Goal: Task Accomplishment & Management: Use online tool/utility

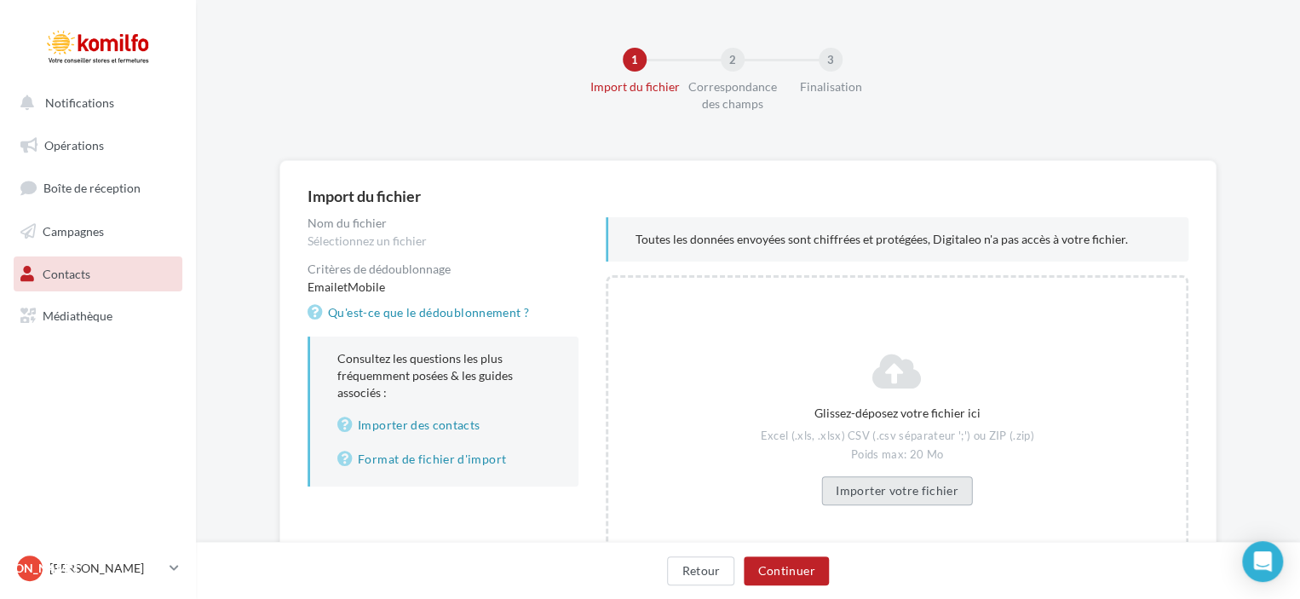
click at [877, 495] on button "Importer votre fichier" at bounding box center [898, 490] width 152 height 29
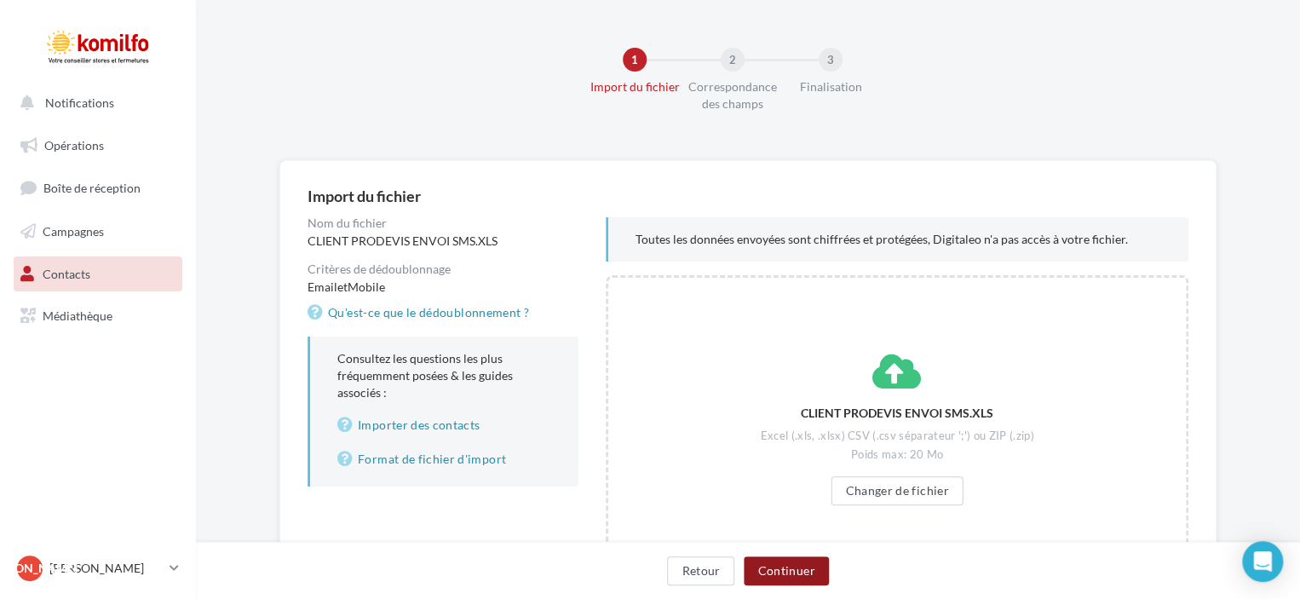
click at [780, 571] on button "Continuer" at bounding box center [786, 570] width 84 height 29
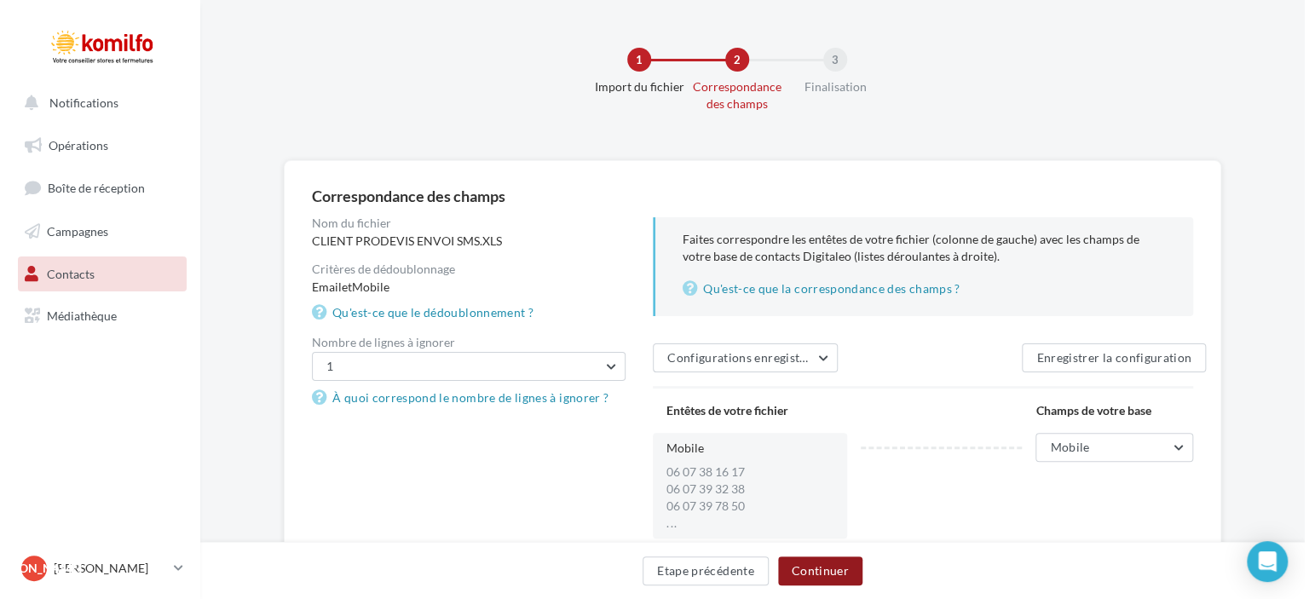
scroll to position [74, 0]
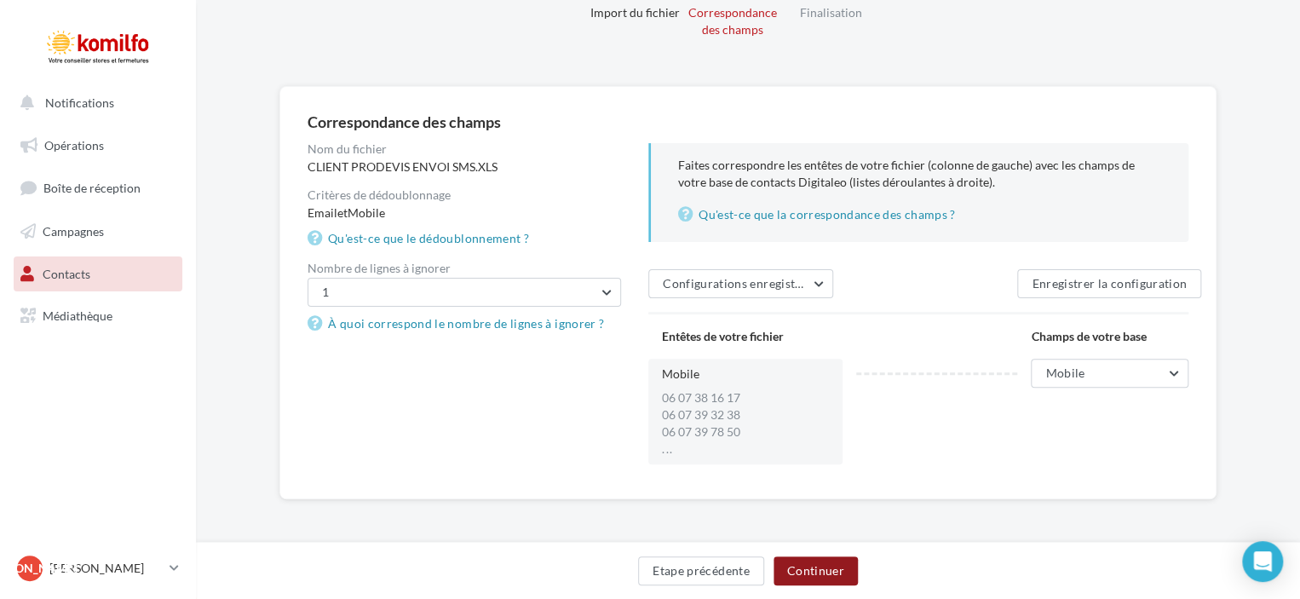
click at [809, 574] on button "Continuer" at bounding box center [816, 570] width 84 height 29
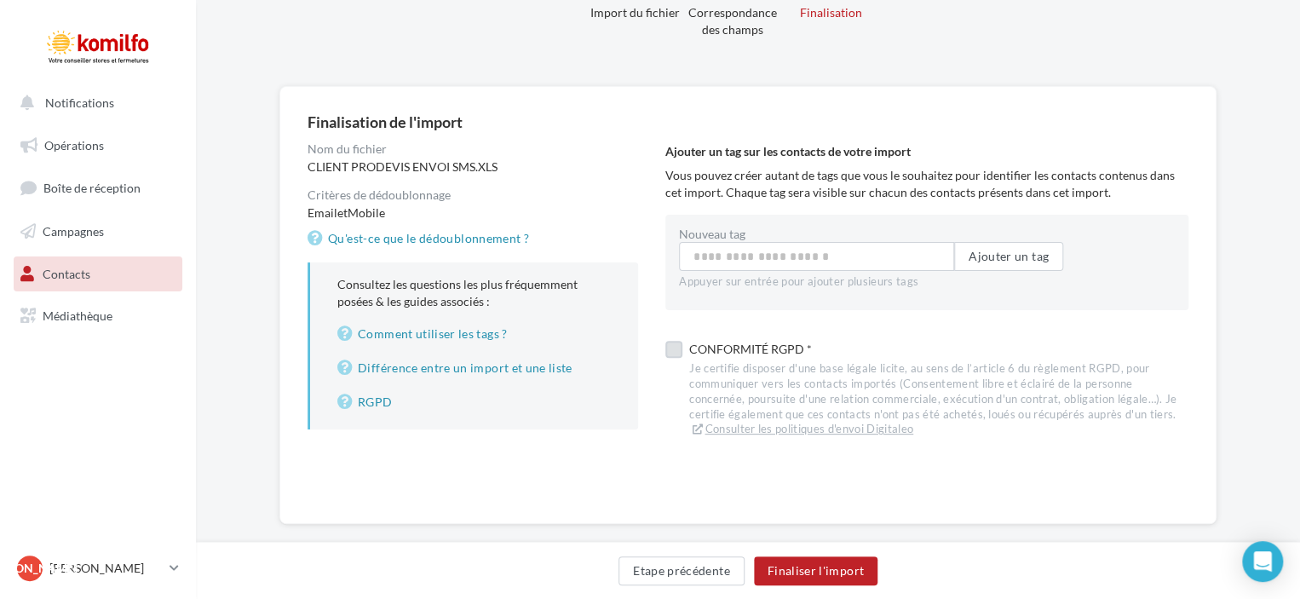
click at [677, 343] on label at bounding box center [674, 349] width 17 height 17
click at [815, 576] on button "Finaliser l'import" at bounding box center [816, 570] width 124 height 29
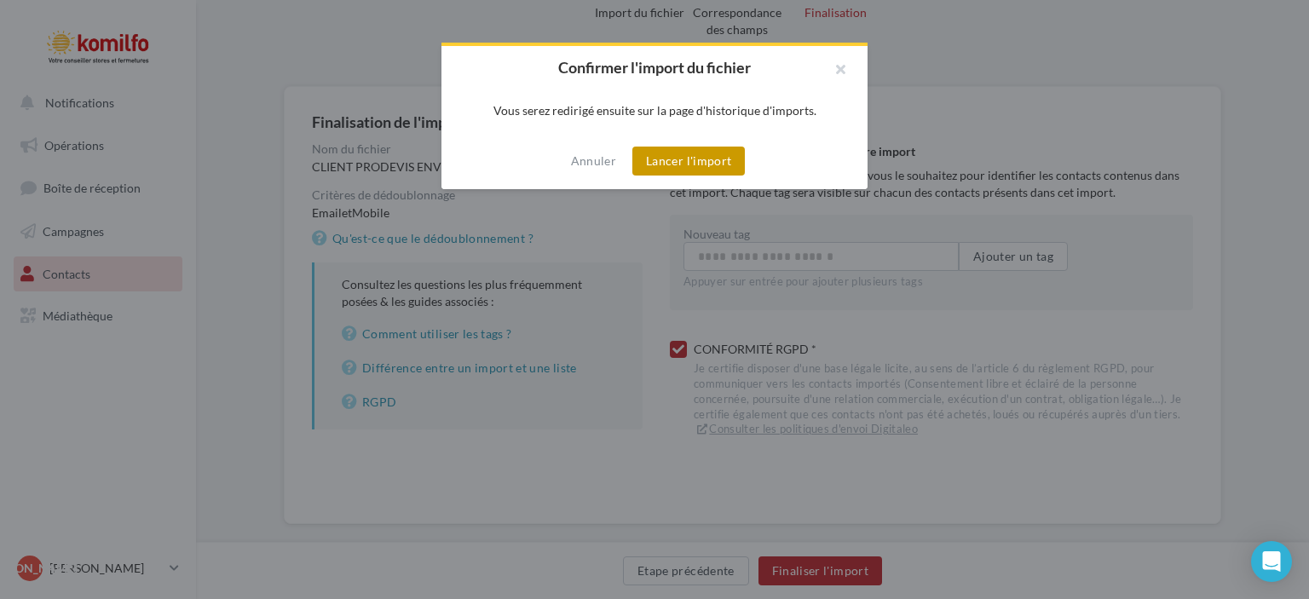
click at [693, 164] on button "Lancer l'import" at bounding box center [688, 161] width 112 height 29
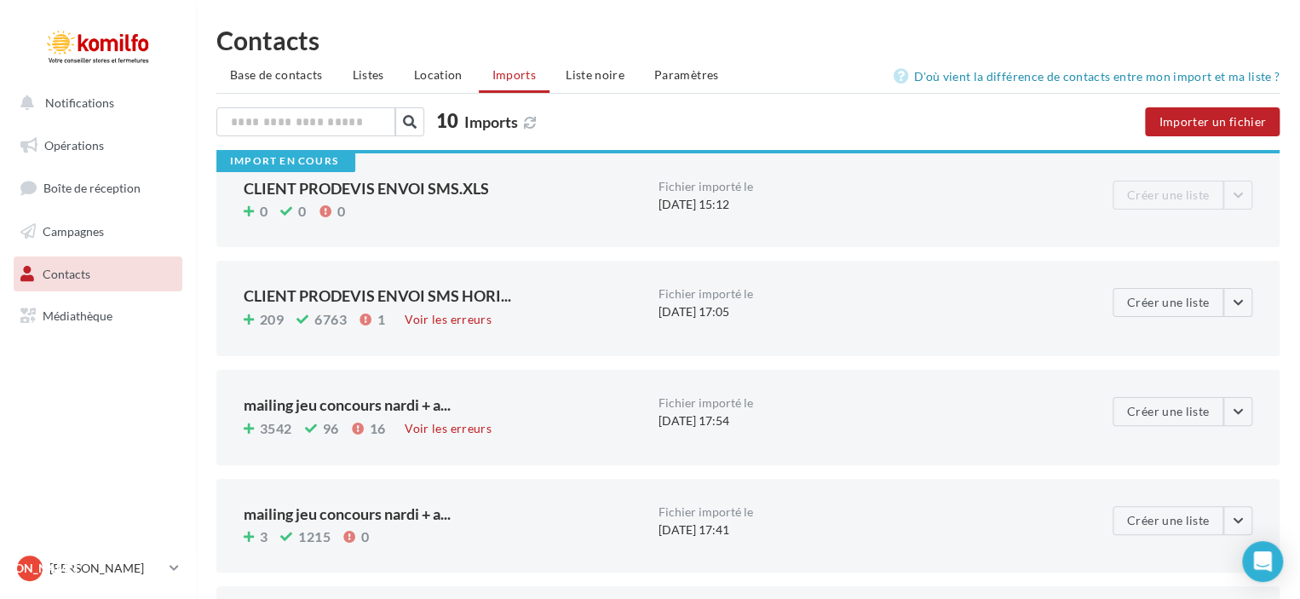
click at [352, 182] on div "CLIENT PRODEVIS ENVOI SMS.XLS" at bounding box center [444, 188] width 401 height 15
click at [449, 72] on span "Location" at bounding box center [438, 74] width 49 height 14
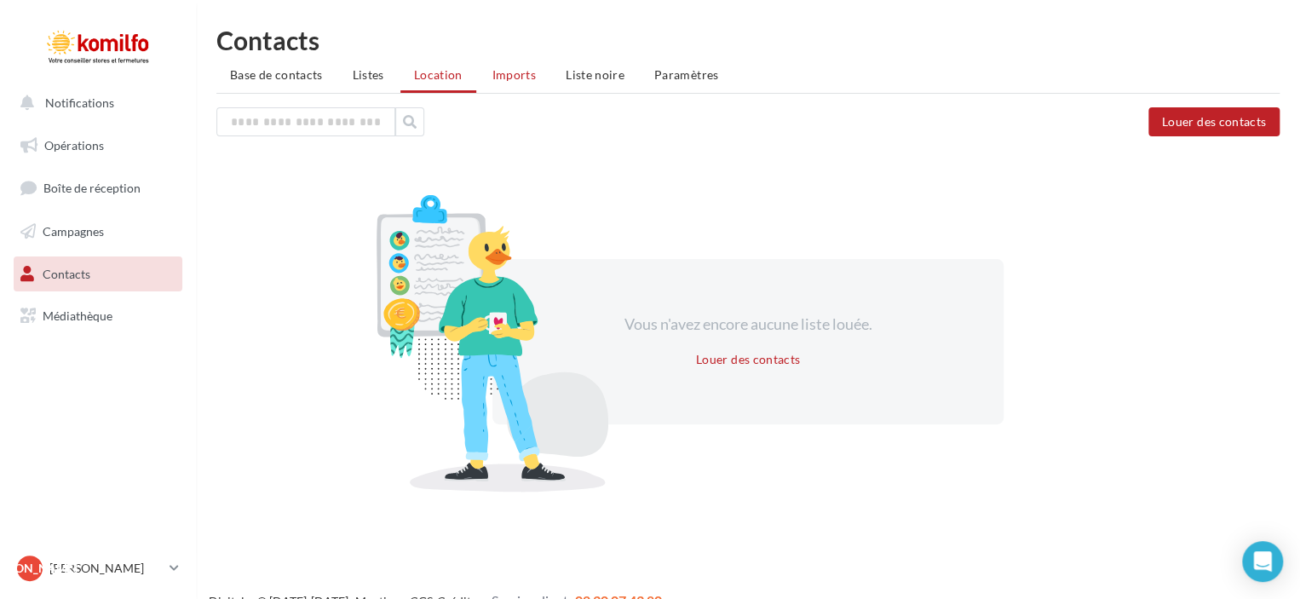
click at [494, 74] on span "Imports" at bounding box center [514, 74] width 43 height 14
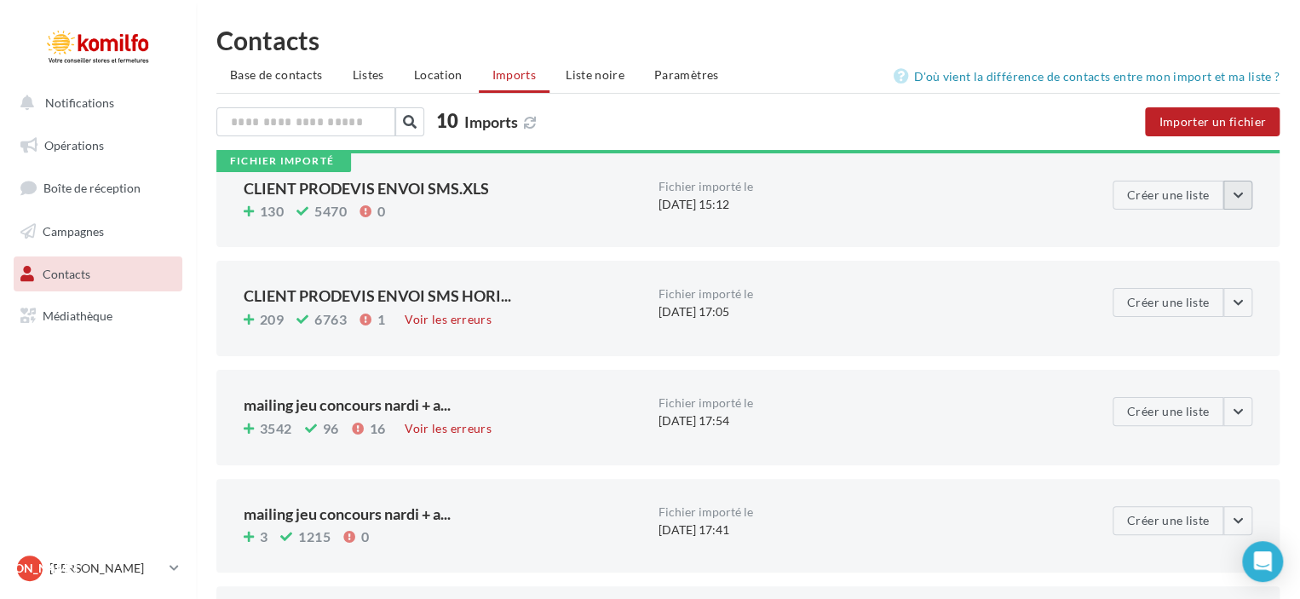
click at [1241, 198] on button "button" at bounding box center [1238, 195] width 29 height 29
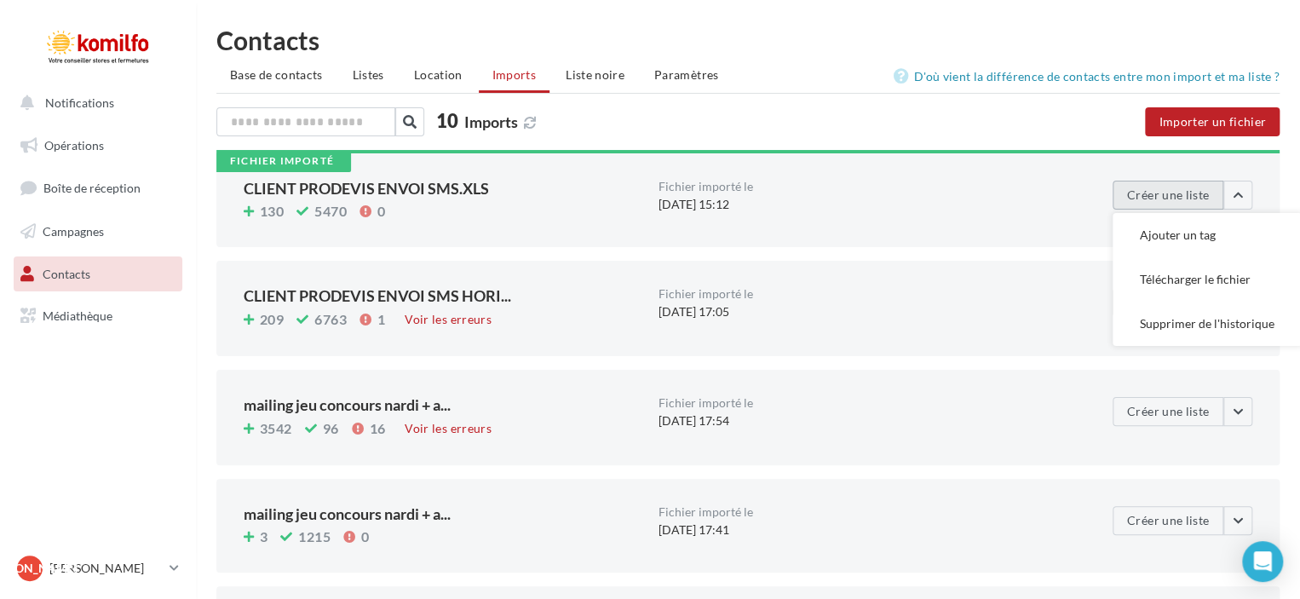
click at [1169, 190] on button "Créer une liste" at bounding box center [1168, 195] width 111 height 29
